Goal: Find contact information: Find contact information

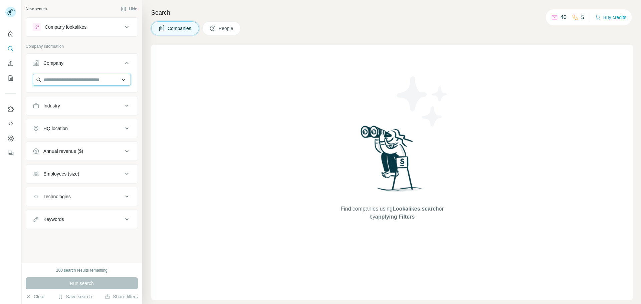
click at [64, 74] on input "text" at bounding box center [82, 80] width 98 height 12
click at [66, 85] on input "text" at bounding box center [82, 80] width 98 height 12
click at [224, 26] on span "People" at bounding box center [226, 28] width 15 height 7
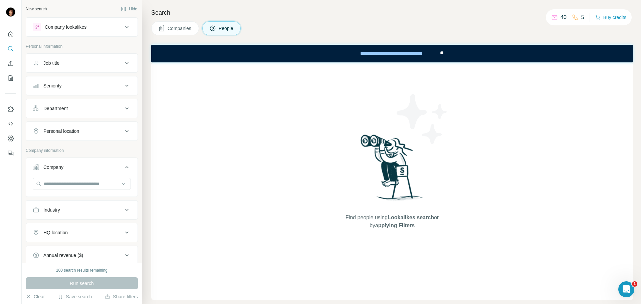
click at [73, 61] on div "Job title" at bounding box center [78, 63] width 90 height 7
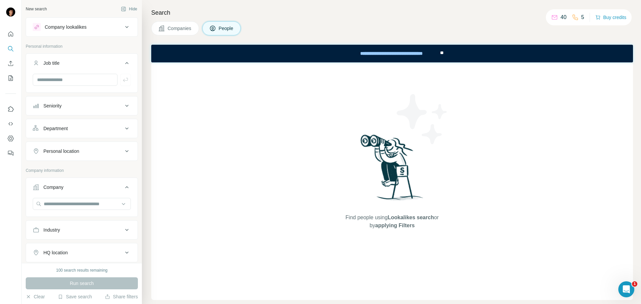
click at [73, 61] on div "Job title" at bounding box center [78, 63] width 90 height 7
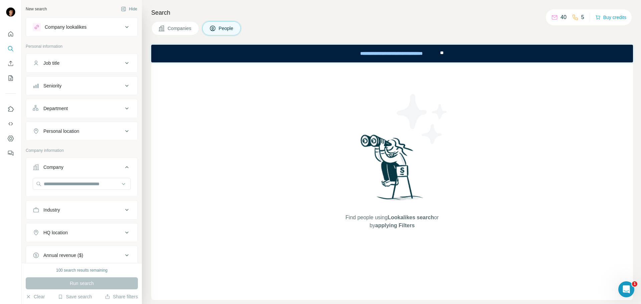
drag, startPoint x: 73, startPoint y: 25, endPoint x: 75, endPoint y: 29, distance: 4.5
click at [73, 25] on div "Company lookalikes" at bounding box center [66, 27] width 42 height 7
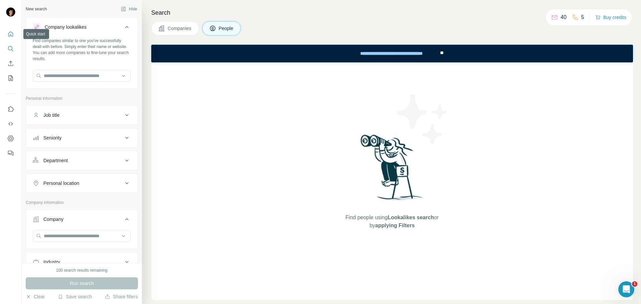
click at [11, 32] on icon "Quick start" at bounding box center [10, 33] width 5 height 5
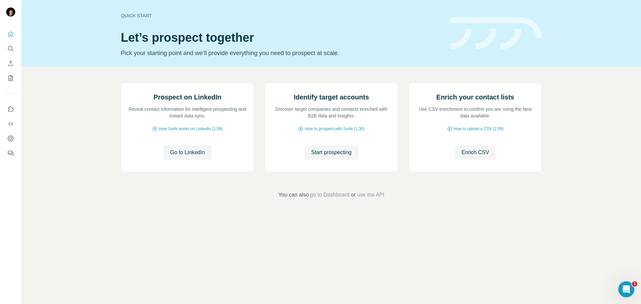
click at [13, 48] on icon "Search" at bounding box center [10, 48] width 7 height 7
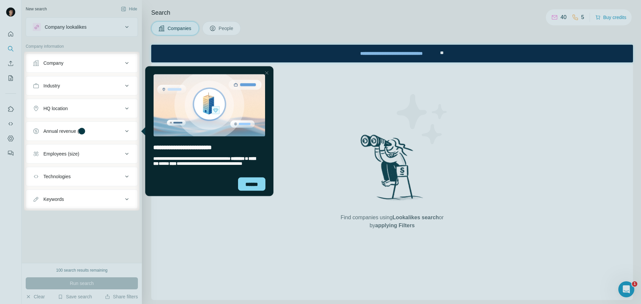
click at [221, 32] on div at bounding box center [320, 26] width 641 height 52
drag, startPoint x: 311, startPoint y: 98, endPoint x: 308, endPoint y: 93, distance: 6.3
click at [312, 98] on div at bounding box center [390, 131] width 501 height 159
drag, startPoint x: 265, startPoint y: 72, endPoint x: 243, endPoint y: 79, distance: 22.9
click at [265, 72] on div at bounding box center [267, 73] width 8 height 8
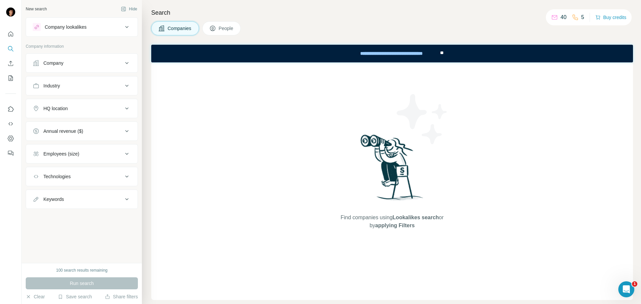
click at [233, 29] on span "People" at bounding box center [226, 28] width 15 height 7
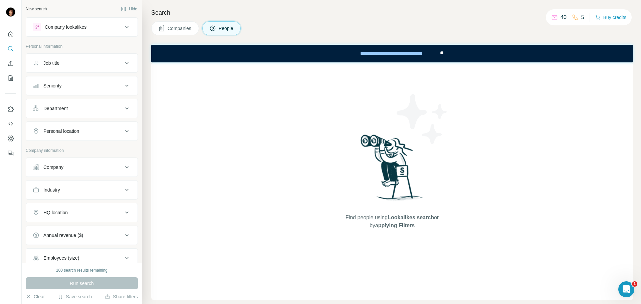
click at [67, 168] on div "Company" at bounding box center [78, 167] width 90 height 7
click at [77, 185] on input "text" at bounding box center [82, 184] width 98 height 12
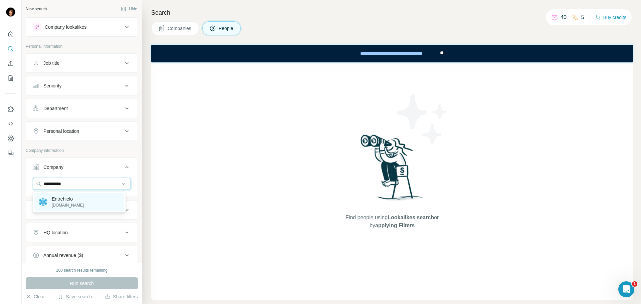
type input "**********"
click at [78, 204] on p "[DOMAIN_NAME]" at bounding box center [68, 205] width 32 height 6
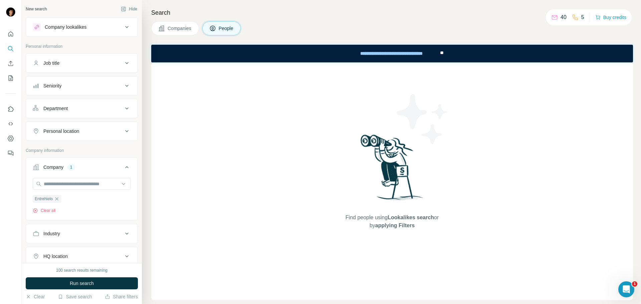
drag, startPoint x: 113, startPoint y: 281, endPoint x: 118, endPoint y: 286, distance: 7.6
click at [112, 286] on button "Run search" at bounding box center [82, 283] width 112 height 12
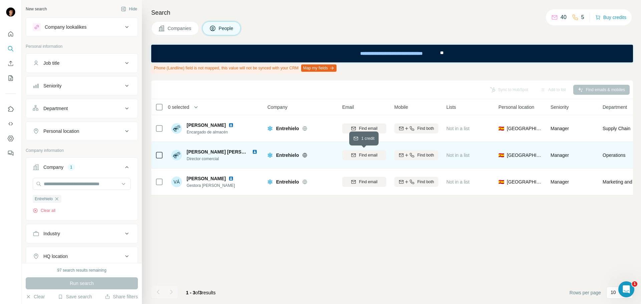
click at [373, 159] on button "Find email" at bounding box center [364, 155] width 44 height 10
click at [303, 225] on div "Sync to HubSpot Add to list Find emails & mobiles 0 selected People Company Ema…" at bounding box center [392, 192] width 482 height 224
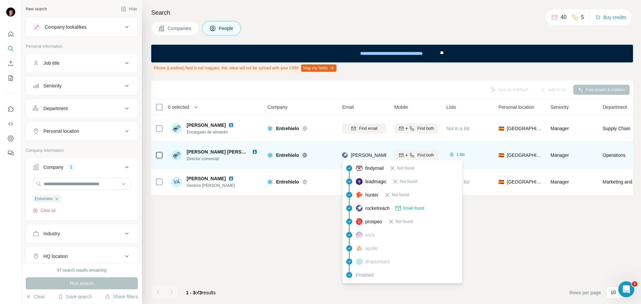
click at [372, 155] on span "[PERSON_NAME][EMAIL_ADDRESS][DOMAIN_NAME]" at bounding box center [410, 155] width 118 height 5
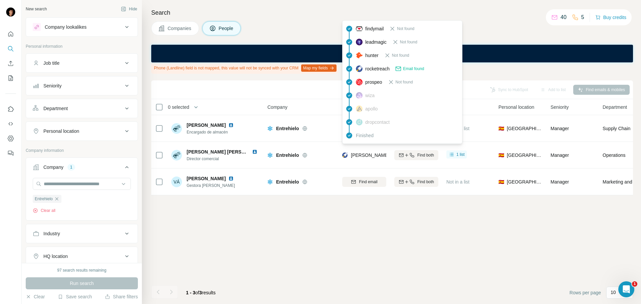
click at [405, 68] on span "Email found" at bounding box center [413, 69] width 21 height 6
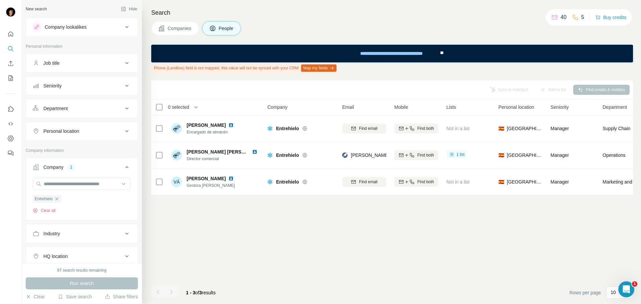
click at [383, 65] on div "Phone (Landline) field is not mapped, this value will not be synced with your C…" at bounding box center [392, 67] width 482 height 11
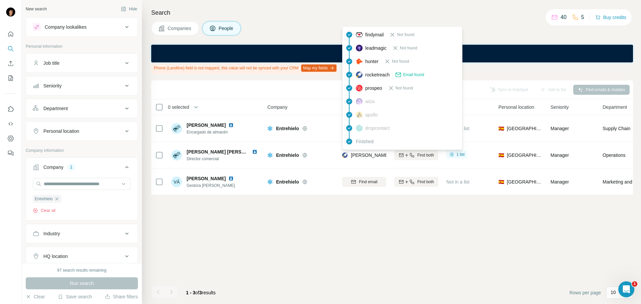
click at [369, 115] on span "apollo" at bounding box center [371, 115] width 12 height 7
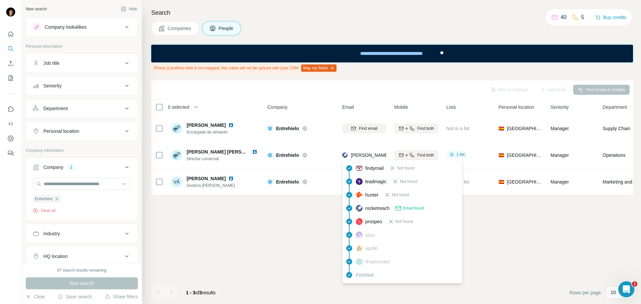
click at [373, 212] on div "rocketreach Email found" at bounding box center [402, 208] width 117 height 13
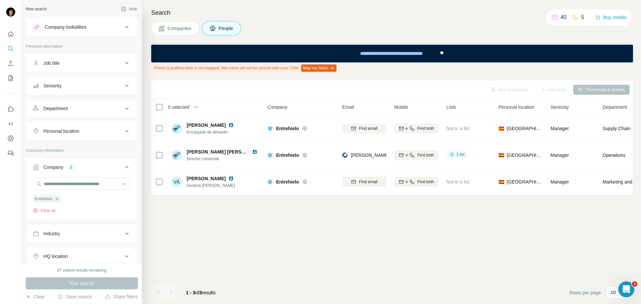
click at [373, 210] on div "Sync to HubSpot Add to list Find emails & mobiles 0 selected People Company Ema…" at bounding box center [392, 192] width 482 height 224
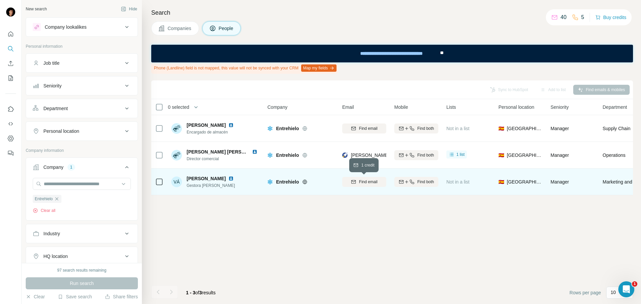
drag, startPoint x: 367, startPoint y: 181, endPoint x: 372, endPoint y: 182, distance: 5.7
click at [367, 181] on span "Find email" at bounding box center [368, 182] width 18 height 6
